Goal: Task Accomplishment & Management: Contribute content

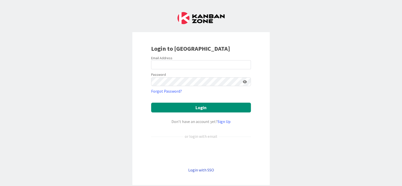
click at [203, 170] on link "Login with SSO" at bounding box center [201, 169] width 26 height 5
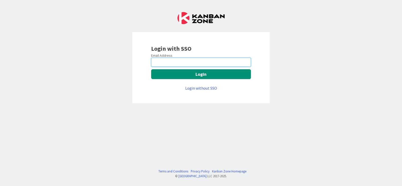
click at [230, 63] on input "email" at bounding box center [201, 62] width 100 height 9
type input "[EMAIL_ADDRESS][PERSON_NAME][DOMAIN_NAME]"
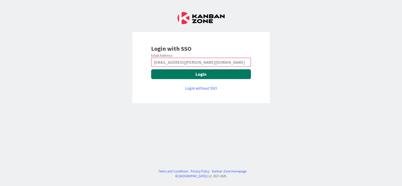
click at [203, 72] on button "Login" at bounding box center [201, 74] width 100 height 10
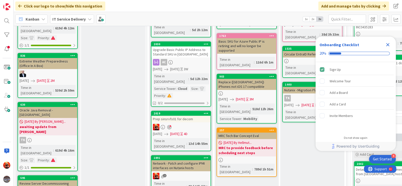
scroll to position [125, 0]
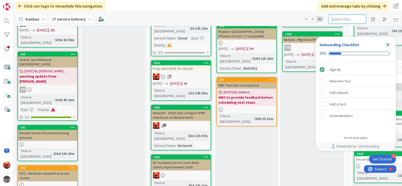
click at [342, 19] on input "text" at bounding box center [348, 19] width 38 height 9
type input "xdr"
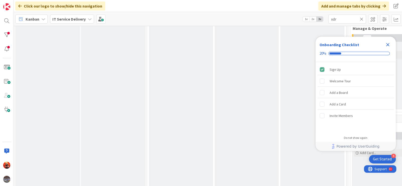
click at [388, 46] on icon "Close Checklist" at bounding box center [388, 45] width 6 height 6
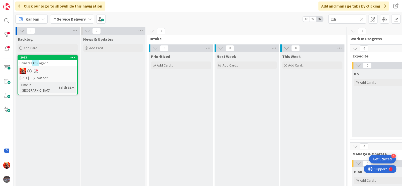
scroll to position [0, 0]
click at [64, 68] on div at bounding box center [47, 71] width 59 height 7
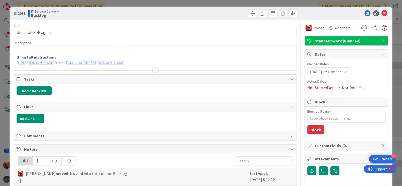
type textarea "x"
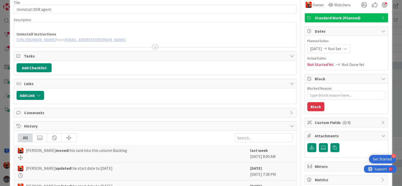
scroll to position [50, 0]
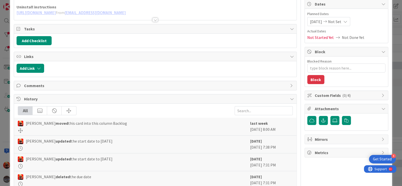
click at [153, 21] on div at bounding box center [156, 20] width 6 height 4
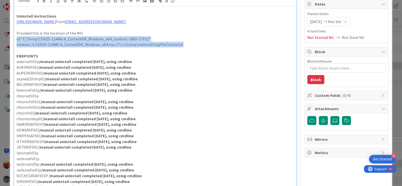
drag, startPoint x: 72, startPoint y: 40, endPoint x: 14, endPoint y: 44, distance: 57.9
click at [14, 44] on div "Uninstall instructions [URL][DOMAIN_NAME] from [EMAIL_ADDRESS][DOMAIN_NAME] Pro…" at bounding box center [155, 107] width 283 height 200
copy div "cd "C:\Temp\CEN25-1244N-A_CortexXDR_Windows_x64_content-1800-17012" msiexec /x …"
click at [237, 76] on p "AUPERSRVFS01 /manual uninstall completed [DATE], using cmdline" at bounding box center [156, 73] width 278 height 6
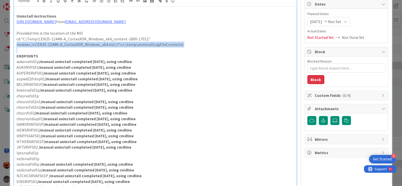
drag, startPoint x: 17, startPoint y: 51, endPoint x: 171, endPoint y: 53, distance: 154.6
click at [171, 53] on div "Uninstall instructions [URL][DOMAIN_NAME] from [EMAIL_ADDRESS][DOMAIN_NAME] Pro…" at bounding box center [155, 107] width 283 height 200
copy p "msiexec /x CEN25-1244N-A_CortexXDR_Windows_x64.msi /l*v c:\temp\uninstallLogFil…"
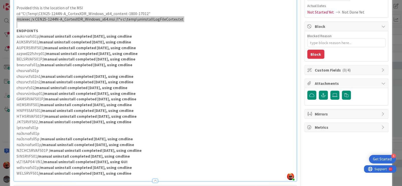
scroll to position [75, 0]
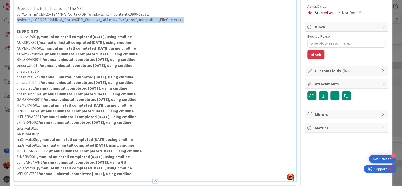
click at [200, 148] on p "na3srvafse01p /manual uninstall completed [DATE], using cmdline" at bounding box center [156, 145] width 278 height 6
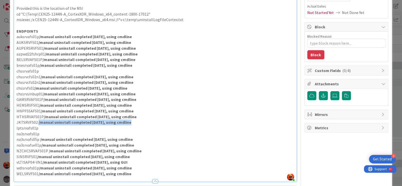
drag, startPoint x: 38, startPoint y: 128, endPoint x: 128, endPoint y: 128, distance: 89.8
click at [128, 125] on strong "/manual uninstall completed [DATE], using cmdline" at bounding box center [85, 122] width 93 height 5
copy strong "/manual uninstall completed [DATE], using cmdline"
click at [69, 131] on p "lptsrvafs01p" at bounding box center [156, 128] width 278 height 6
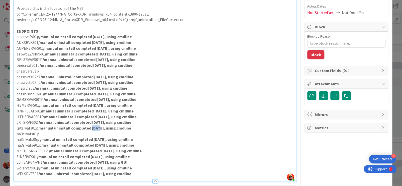
drag, startPoint x: 96, startPoint y: 134, endPoint x: 89, endPoint y: 135, distance: 7.8
click at [89, 130] on strong "/manual uninstall completed [DATE], using cmdline" at bounding box center [84, 127] width 93 height 5
click at [99, 130] on strong "/manual uninstall completed [DATE], using cmdline" at bounding box center [84, 127] width 93 height 5
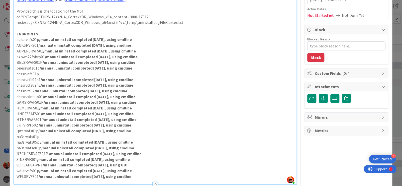
scroll to position [50, 0]
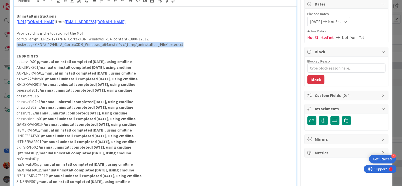
drag, startPoint x: 161, startPoint y: 54, endPoint x: 17, endPoint y: 50, distance: 143.8
click at [17, 47] on p "msiexec /x CEN25-1244N-A_CortexXDR_Windows_x64.msi /l*v c:\temp\uninstallLogFil…" at bounding box center [156, 45] width 278 height 6
copy p "msiexec /x CEN25-1244N-A_CortexXDR_Windows_x64.msi /l*v c:\temp\uninstallLogFil…"
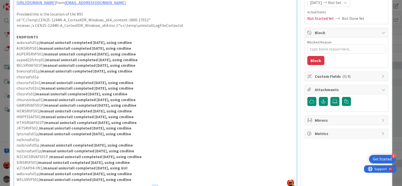
scroll to position [100, 0]
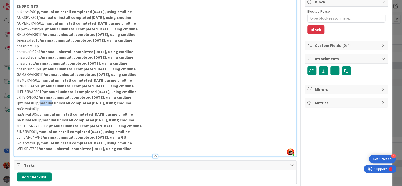
drag, startPoint x: 38, startPoint y: 109, endPoint x: 46, endPoint y: 108, distance: 7.3
click at [50, 105] on strong "/manual uninstall completed [DATE], using cmdline" at bounding box center [84, 102] width 93 height 5
drag, startPoint x: 38, startPoint y: 108, endPoint x: 127, endPoint y: 107, distance: 89.1
click at [127, 105] on strong "/manual uninstall completed [DATE], using cmdline" at bounding box center [84, 102] width 93 height 5
copy strong "/manual uninstall completed [DATE], using cmdline"
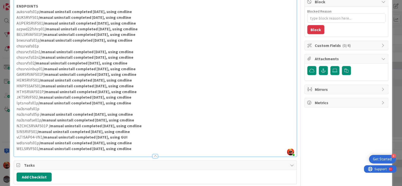
click at [85, 112] on p "na3srvafs01p" at bounding box center [156, 109] width 278 height 6
type textarea "x"
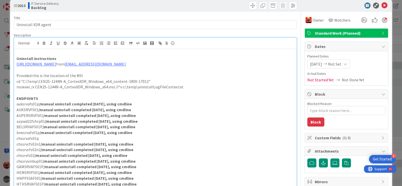
scroll to position [0, 0]
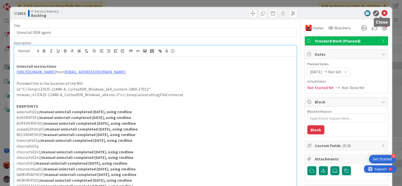
click at [382, 15] on icon at bounding box center [385, 13] width 6 height 6
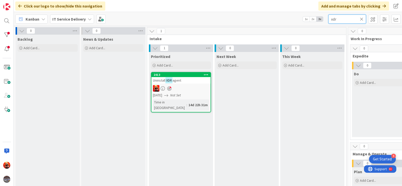
click at [365, 19] on input "xdr" at bounding box center [348, 19] width 38 height 9
click at [363, 19] on icon at bounding box center [362, 19] width 4 height 5
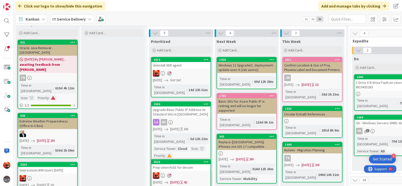
scroll to position [20, 0]
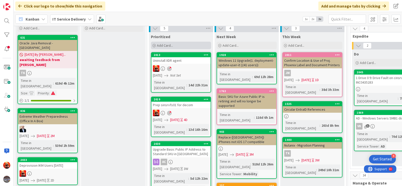
click at [159, 46] on span "Add Card..." at bounding box center [165, 45] width 16 height 5
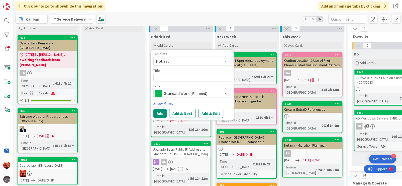
type textarea "x"
type textarea "K"
type textarea "x"
type textarea "k"
type textarea "x"
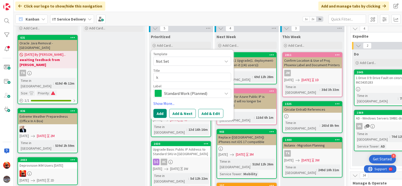
type textarea "ki"
type textarea "x"
type textarea "kil"
type textarea "x"
type textarea "kils"
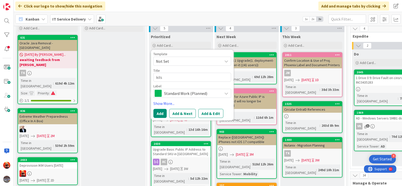
type textarea "x"
type textarea "kilsr"
type textarea "x"
type textarea "kilsrv"
type textarea "x"
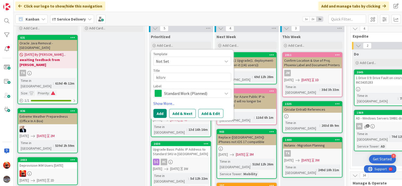
type textarea "kilsrve"
type textarea "x"
type textarea "kilsrves"
type textarea "x"
type textarea "kilsrvesx"
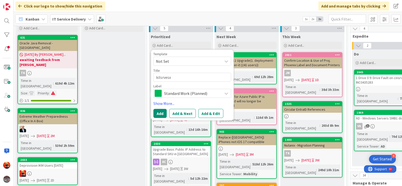
type textarea "x"
type textarea "kilsrvesx0"
type textarea "x"
type textarea "kilsrvesx01"
type textarea "x"
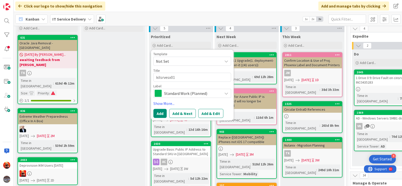
type textarea "kilsrvesx01"
type textarea "x"
type textarea "kilsrvesx01 e"
type textarea "x"
type textarea "kilsrvesx01 es"
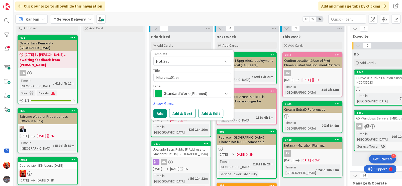
type textarea "x"
type textarea "kilsrvesx01 esx"
type textarea "x"
type textarea "kilsrvesx01 esx"
type textarea "x"
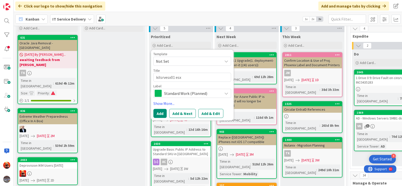
type textarea "kilsrvesx01 esx 5"
type textarea "x"
type textarea "kilsrvesx01 esx 55"
type textarea "x"
type textarea "kilsrvesx01 esx 55"
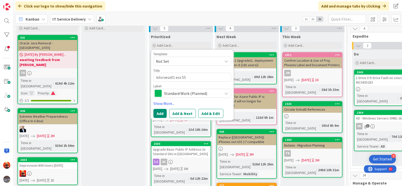
type textarea "x"
type textarea "kilsrvesx01 esx 55"
type textarea "x"
type textarea "kilsrvesx01 esx 5"
type textarea "x"
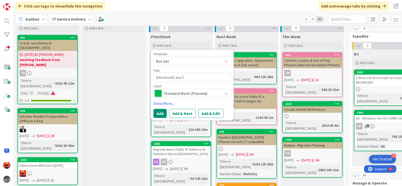
type textarea "kilsrvesx01 esx"
type textarea "x"
type textarea "kilsrvesx01 esx"
type textarea "x"
type textarea "kilsrvesx01 es"
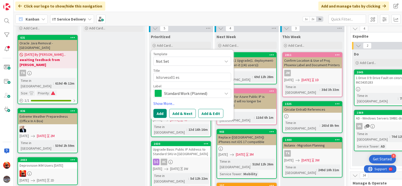
type textarea "x"
type textarea "kilsrvesx01 e"
type textarea "x"
type textarea "kilsrvesx01 d"
type textarea "x"
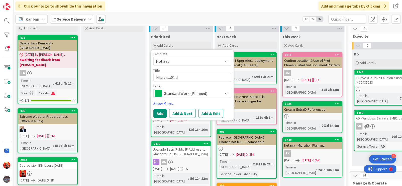
type textarea "kilsrvesx01 dw"
type textarea "x"
type textarea "kilsrvesx01 dwc"
type textarea "x"
type textarea "kilsrvesx01 dwco"
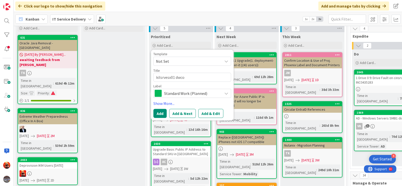
type textarea "x"
type textarea "kilsrvesx01 dwc"
type textarea "x"
type textarea "kilsrvesx01 dw"
type textarea "x"
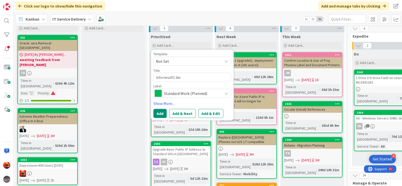
type textarea "kilsrvesx01 d"
type textarea "x"
type textarea "kilsrvesx01 de"
type textarea "x"
type textarea "kilsrvesx01 dec"
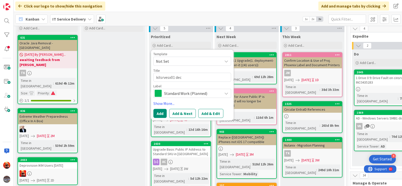
type textarea "x"
type textarea "kilsrvesx01 deco"
type textarea "x"
type textarea "kilsrvesx01 decom"
type textarea "x"
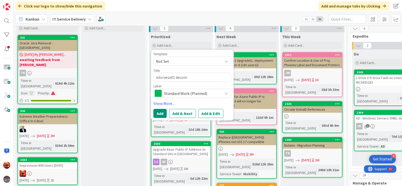
type textarea "kilsrvesx01 decom"
type textarea "x"
type textarea "kilsrvesx01 decom A"
type textarea "x"
type textarea "kilsrvesx01 decom Au"
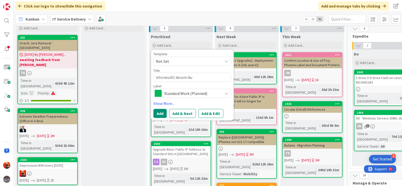
type textarea "x"
type textarea "kilsrvesx01 decom A"
type textarea "x"
type textarea "kilsrvesx01 decom AU"
type textarea "x"
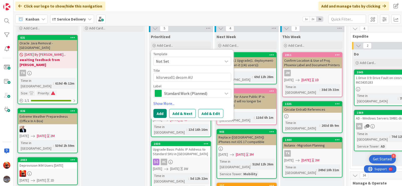
type textarea "kilsrvesx01 decom AUS"
type textarea "x"
type textarea "kilsrvesx01 decom AUS/"
type textarea "x"
type textarea "kilsrvesx01 decom AUS/A"
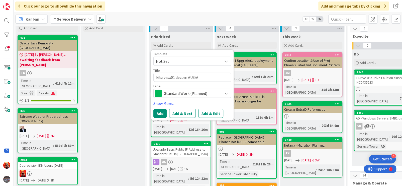
type textarea "x"
type textarea "kilsrvesx01 decom AUS/Ad"
type textarea "x"
type textarea "kilsrvesx01 decom AUS/Ade"
type textarea "x"
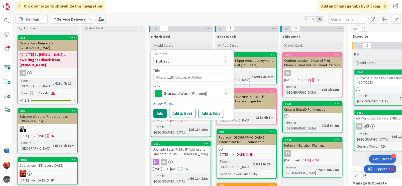
type textarea "kilsrvesx01 decom AUS/Adel"
type textarea "x"
type textarea "kilsrvesx01 decom AUS/[PERSON_NAME]"
type textarea "x"
type textarea "kilsrvesx01 decom AUS/Adelau"
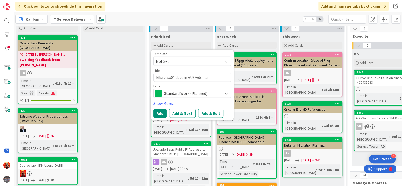
type textarea "x"
type textarea "kilsrvesx01 decom AUS/Adelaud"
type textarea "x"
type textarea "kilsrvesx01 decom AUS/Adelaude"
type textarea "x"
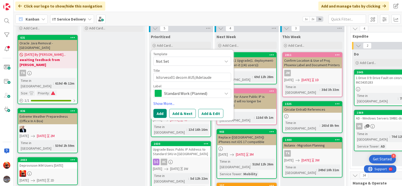
type textarea "kilsrvesx01 decom AUS/Adelaud"
type textarea "x"
type textarea "kilsrvesx01 decom AUS/Adelau"
type textarea "x"
type textarea "kilsrvesx01 decom AUS/Adelai"
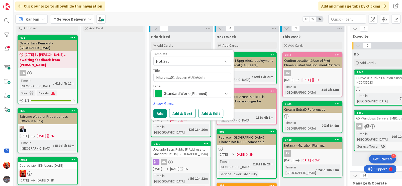
type textarea "x"
type textarea "kilsrvesx01 decom AUS/Adelaid"
type textarea "x"
type textarea "kilsrvesx01 decom AUS/[GEOGRAPHIC_DATA]"
click at [203, 112] on button "Add & Edit" at bounding box center [210, 113] width 25 height 9
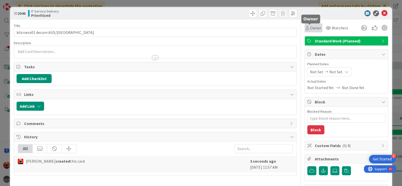
click at [310, 27] on span "Owner" at bounding box center [315, 28] width 11 height 6
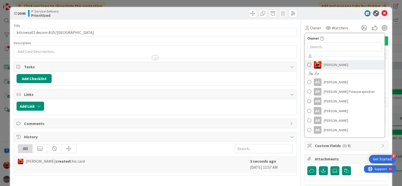
click at [320, 64] on link "[PERSON_NAME]" at bounding box center [345, 65] width 80 height 10
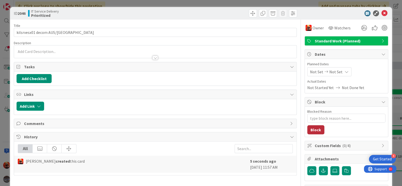
type textarea "x"
click at [382, 16] on icon at bounding box center [385, 13] width 6 height 6
